Goal: Task Accomplishment & Management: Use online tool/utility

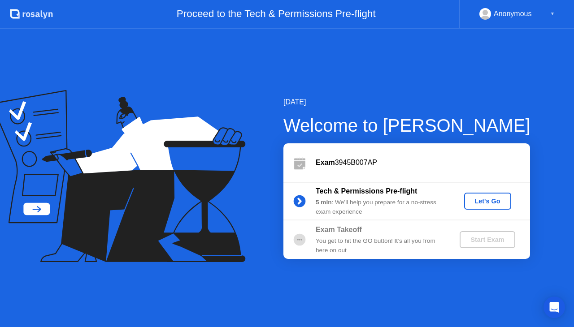
click at [495, 205] on div "Let's Go" at bounding box center [488, 201] width 40 height 7
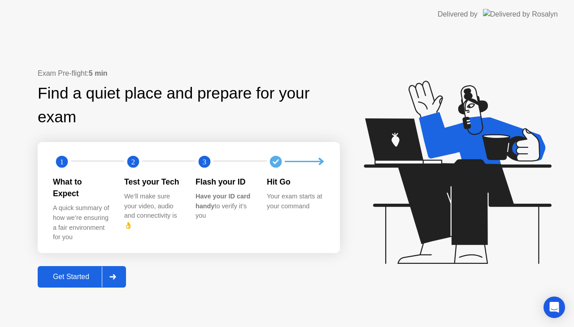
click at [117, 280] on div at bounding box center [113, 277] width 22 height 21
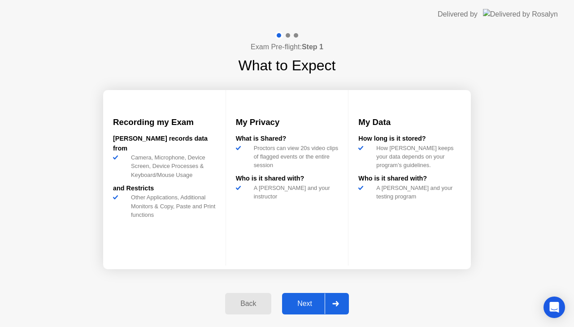
click at [338, 304] on icon at bounding box center [335, 303] width 6 height 5
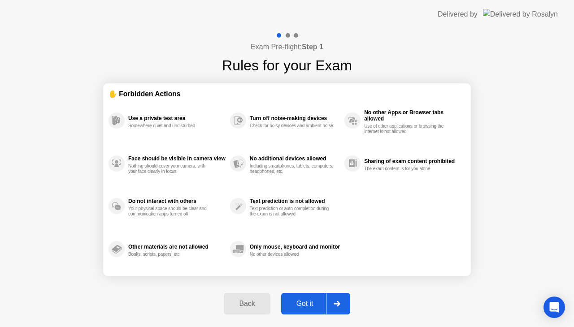
click at [334, 302] on icon at bounding box center [337, 303] width 7 height 5
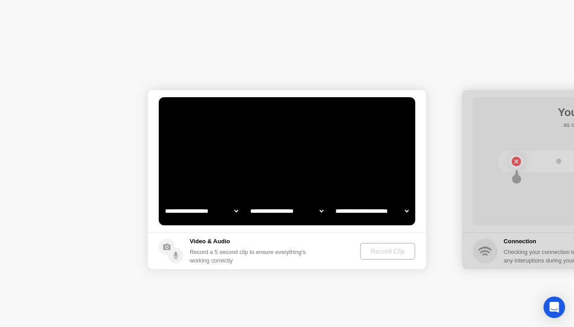
select select "**********"
select select "*******"
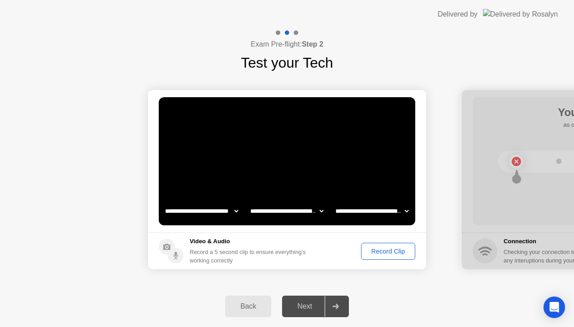
click at [344, 313] on div at bounding box center [336, 306] width 22 height 21
click at [337, 308] on icon at bounding box center [335, 306] width 6 height 5
click at [393, 251] on div "Record Clip" at bounding box center [388, 251] width 48 height 7
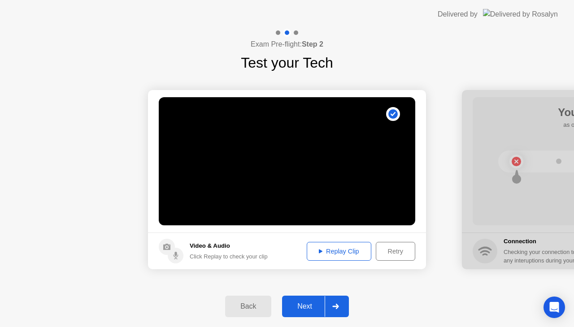
click at [398, 251] on div "Retry" at bounding box center [395, 251] width 33 height 7
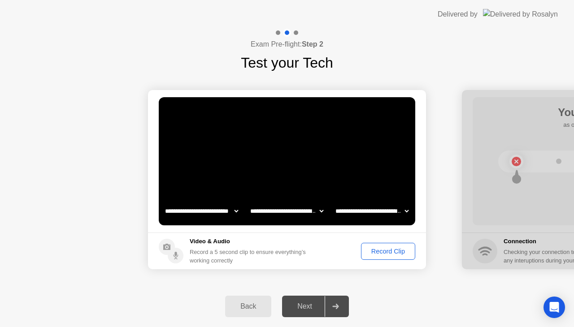
click at [381, 254] on div "Record Clip" at bounding box center [388, 251] width 48 height 7
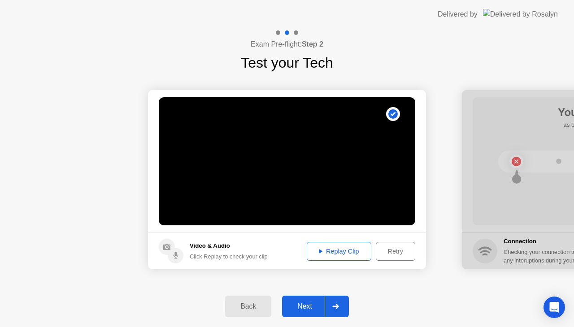
click at [352, 256] on button "Replay Clip" at bounding box center [339, 251] width 65 height 19
click at [334, 306] on icon at bounding box center [335, 306] width 7 height 5
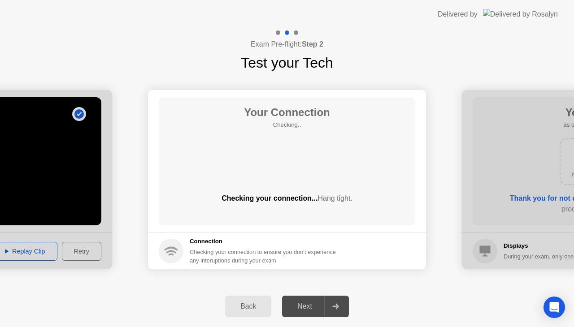
click at [398, 45] on div "Exam Pre-flight: Step 2 Test your Tech" at bounding box center [287, 51] width 574 height 45
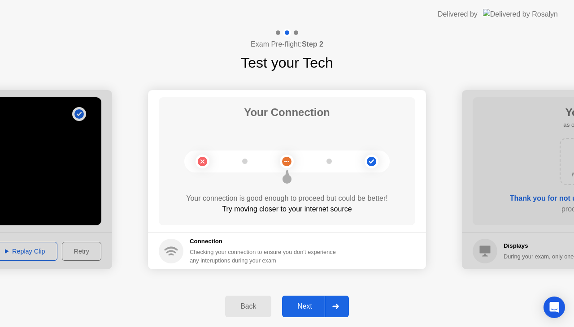
click at [316, 308] on div "Next" at bounding box center [305, 307] width 40 height 8
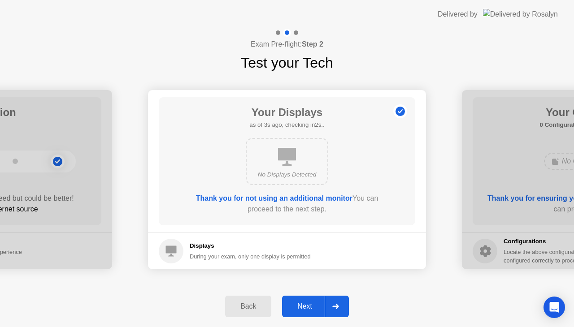
click at [337, 307] on icon at bounding box center [335, 306] width 6 height 5
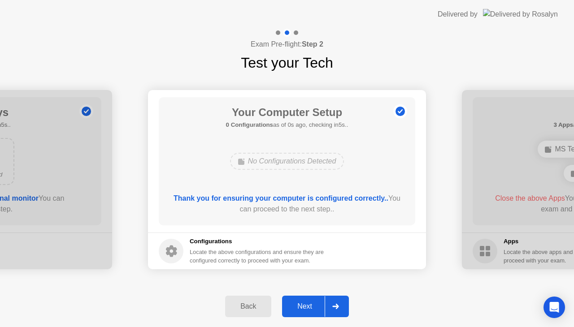
click at [335, 306] on icon at bounding box center [335, 306] width 6 height 5
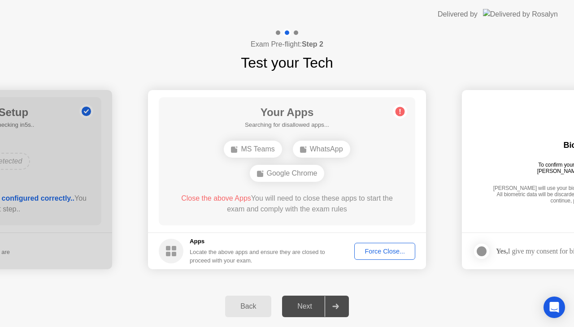
click at [289, 175] on div "Google Chrome" at bounding box center [287, 173] width 75 height 17
click at [378, 256] on button "Force Close..." at bounding box center [384, 251] width 61 height 17
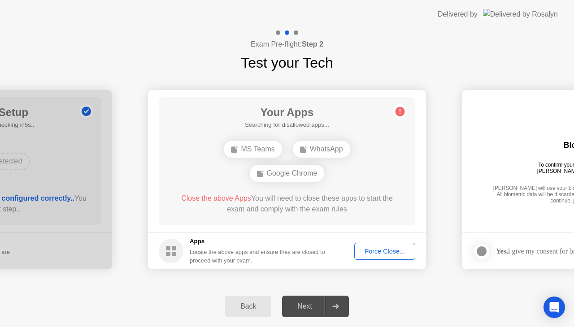
click at [383, 255] on div "Force Close..." at bounding box center [385, 251] width 55 height 7
click at [385, 251] on div "Force Close..." at bounding box center [385, 251] width 55 height 7
click at [386, 254] on div "Force Close..." at bounding box center [385, 251] width 55 height 7
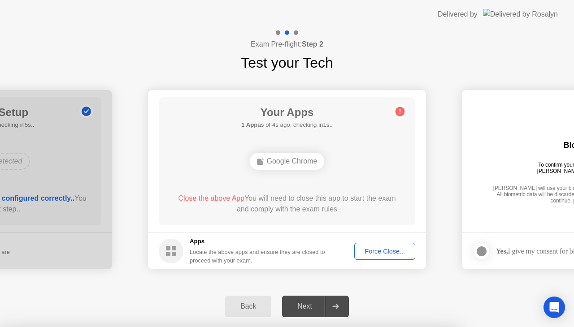
click at [288, 163] on div "Google Chrome" at bounding box center [287, 161] width 75 height 17
click at [374, 251] on div "Force Close..." at bounding box center [385, 251] width 55 height 7
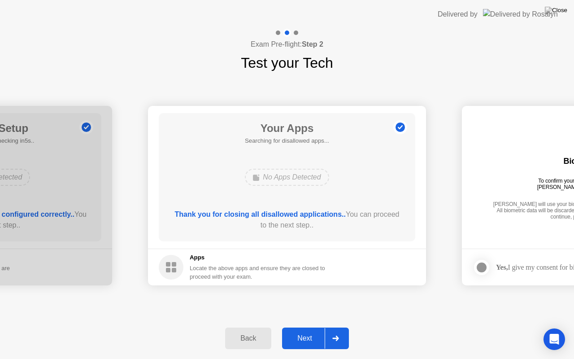
click at [335, 327] on icon at bounding box center [335, 338] width 7 height 5
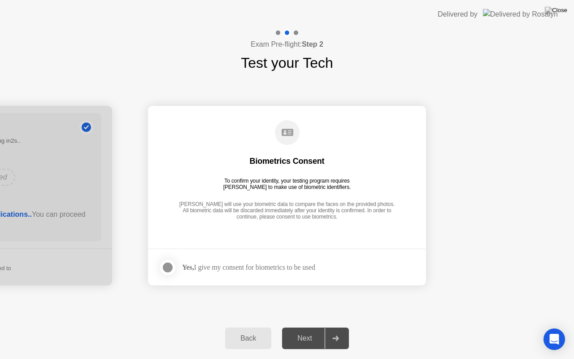
click at [165, 265] on div at bounding box center [167, 267] width 11 height 11
click at [333, 327] on icon at bounding box center [335, 338] width 7 height 5
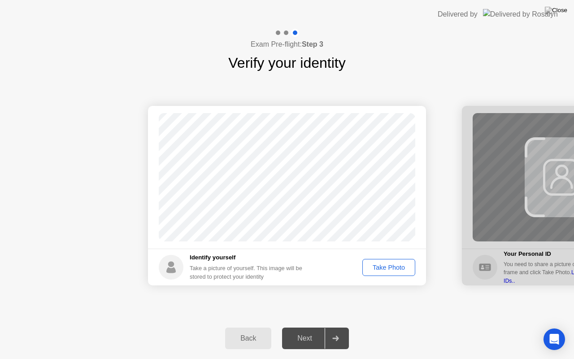
click at [384, 275] on button "Take Photo" at bounding box center [388, 267] width 53 height 17
click at [336, 327] on icon at bounding box center [335, 338] width 7 height 5
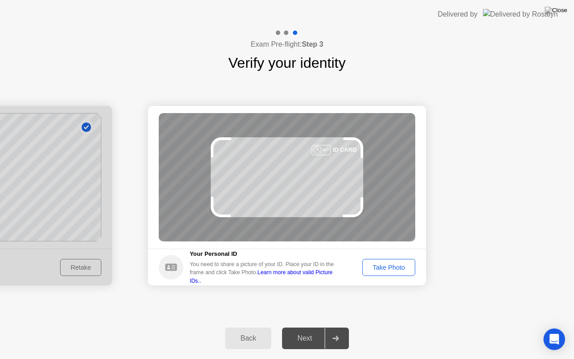
click at [407, 269] on div "Take Photo" at bounding box center [389, 267] width 47 height 7
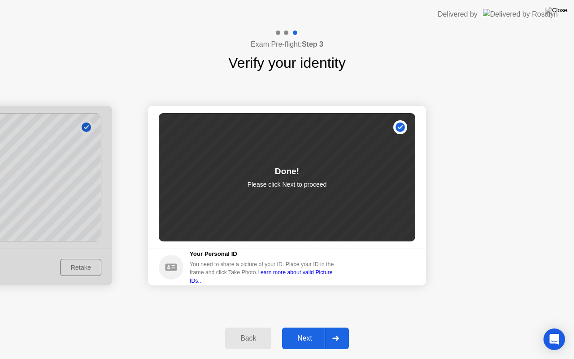
click at [330, 327] on div at bounding box center [336, 338] width 22 height 21
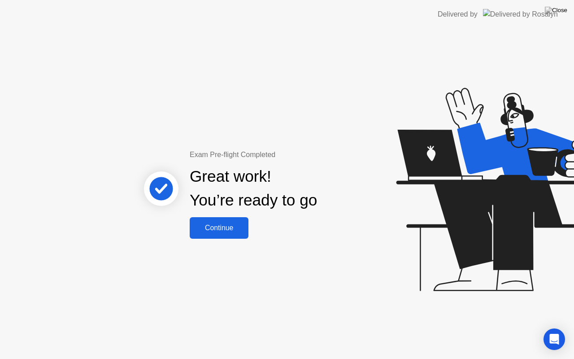
click at [231, 228] on div "Continue" at bounding box center [218, 228] width 53 height 8
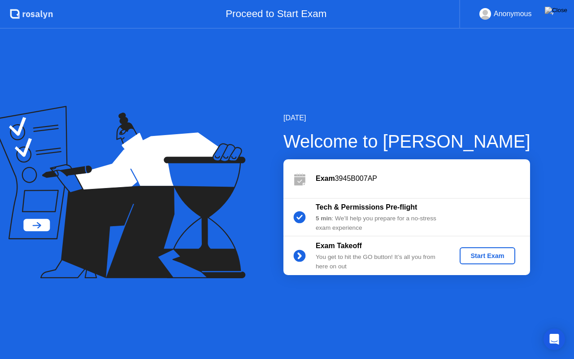
click at [491, 257] on div "Start Exam" at bounding box center [487, 255] width 48 height 7
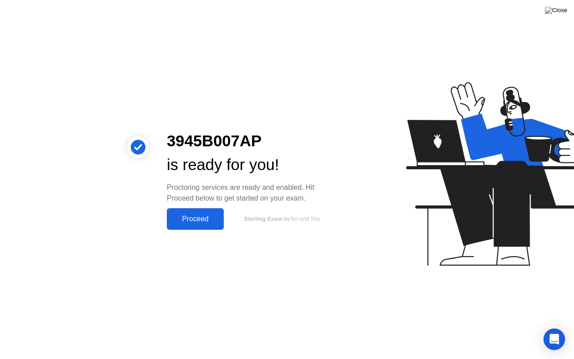
click at [200, 225] on button "Proceed" at bounding box center [195, 219] width 57 height 22
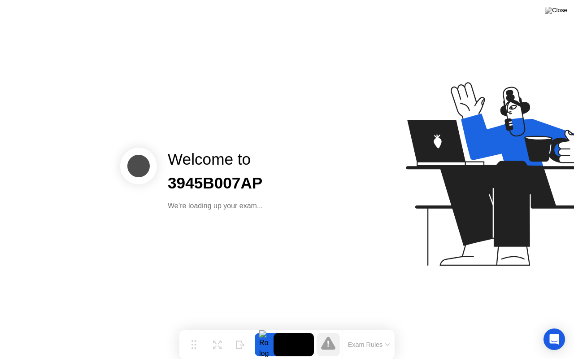
click at [309, 327] on video at bounding box center [294, 344] width 40 height 23
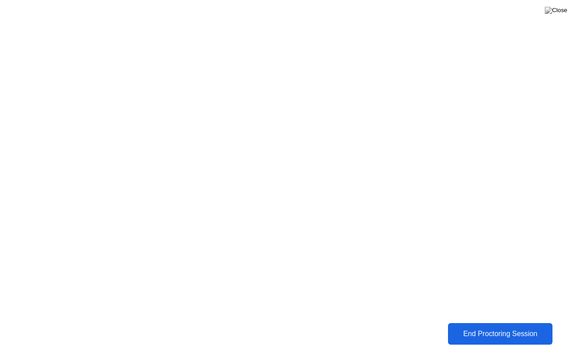
click at [511, 327] on div "End Proctoring Session" at bounding box center [501, 334] width 100 height 8
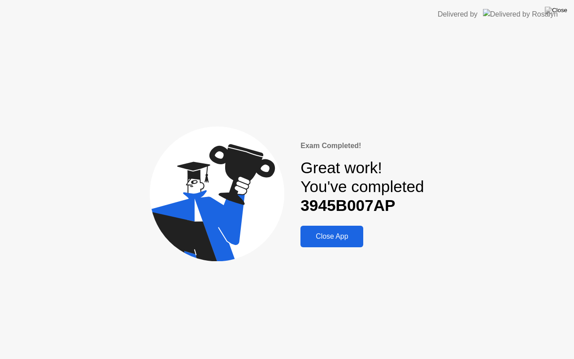
click at [361, 256] on div "Exam Completed! Great work! You've completed 3945B007AP Close App" at bounding box center [287, 194] width 574 height 330
click at [353, 240] on div "Close App" at bounding box center [331, 236] width 57 height 8
